Goal: Find specific page/section: Find specific page/section

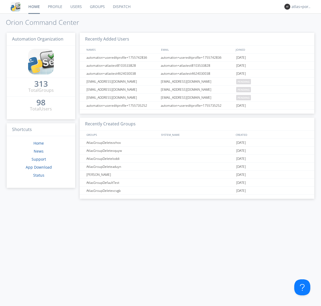
click at [121, 7] on link "Dispatch" at bounding box center [122, 6] width 26 height 13
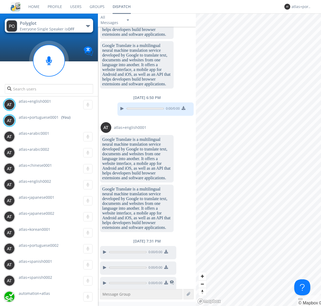
scroll to position [504, 0]
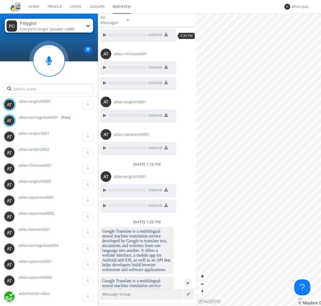
scroll to position [833, 0]
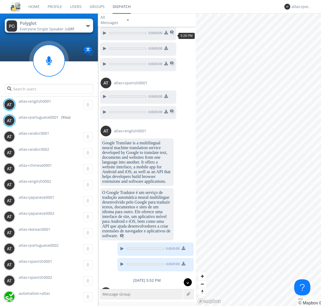
click at [185, 283] on div "^" at bounding box center [187, 283] width 8 height 8
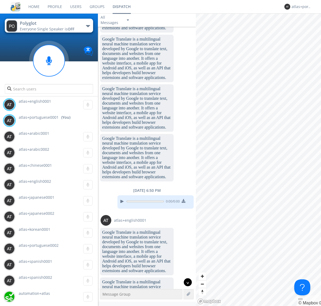
scroll to position [1296, 0]
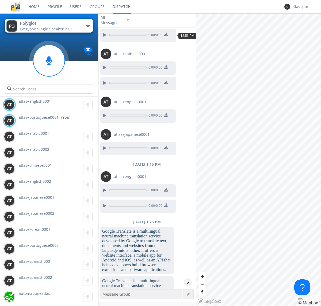
scroll to position [337, 0]
click at [185, 283] on div "^" at bounding box center [187, 283] width 8 height 8
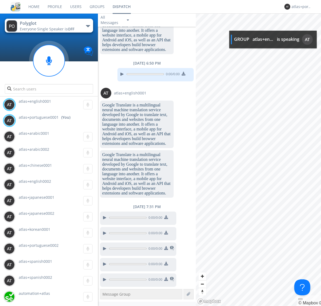
scroll to position [1624, 0]
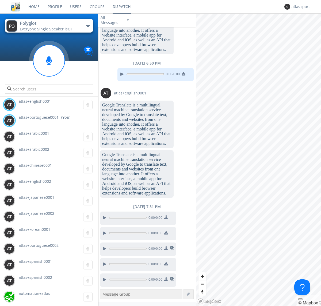
click at [166, 280] on img at bounding box center [166, 280] width 4 height 4
